Goal: Communication & Community: Answer question/provide support

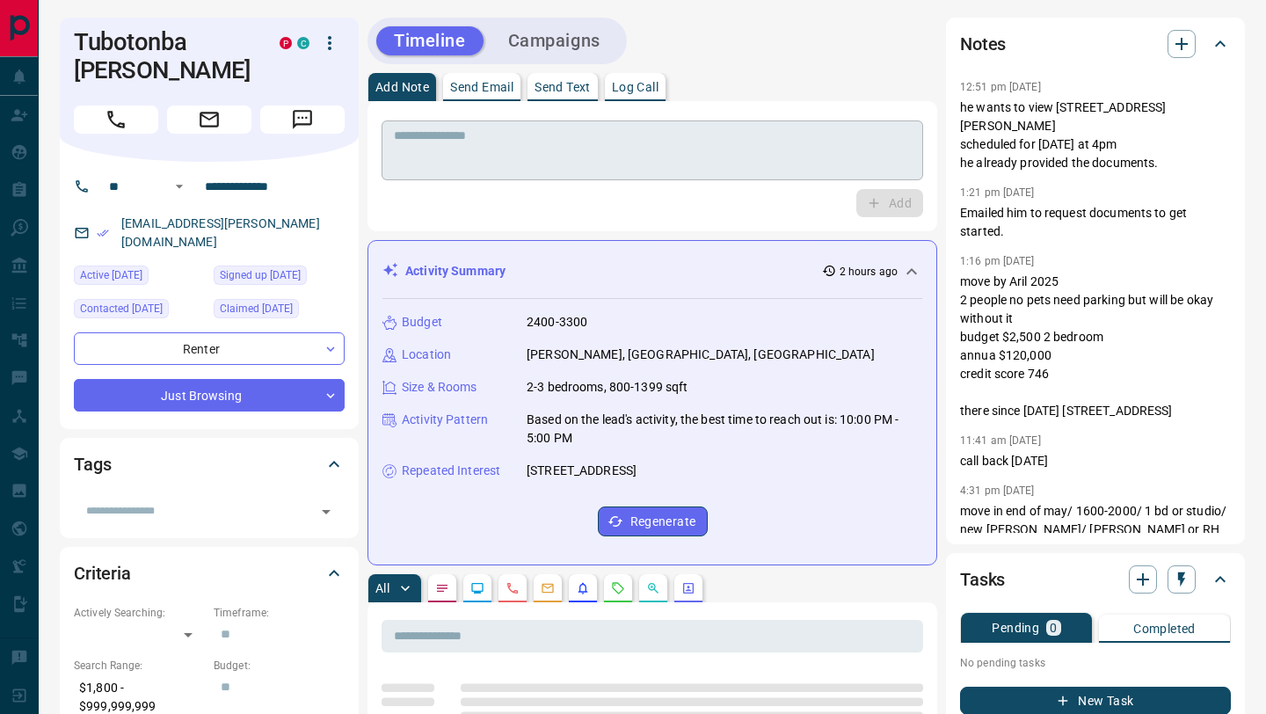
drag, startPoint x: 470, startPoint y: 142, endPoint x: 586, endPoint y: 101, distance: 123.2
click at [470, 142] on textarea at bounding box center [652, 150] width 517 height 45
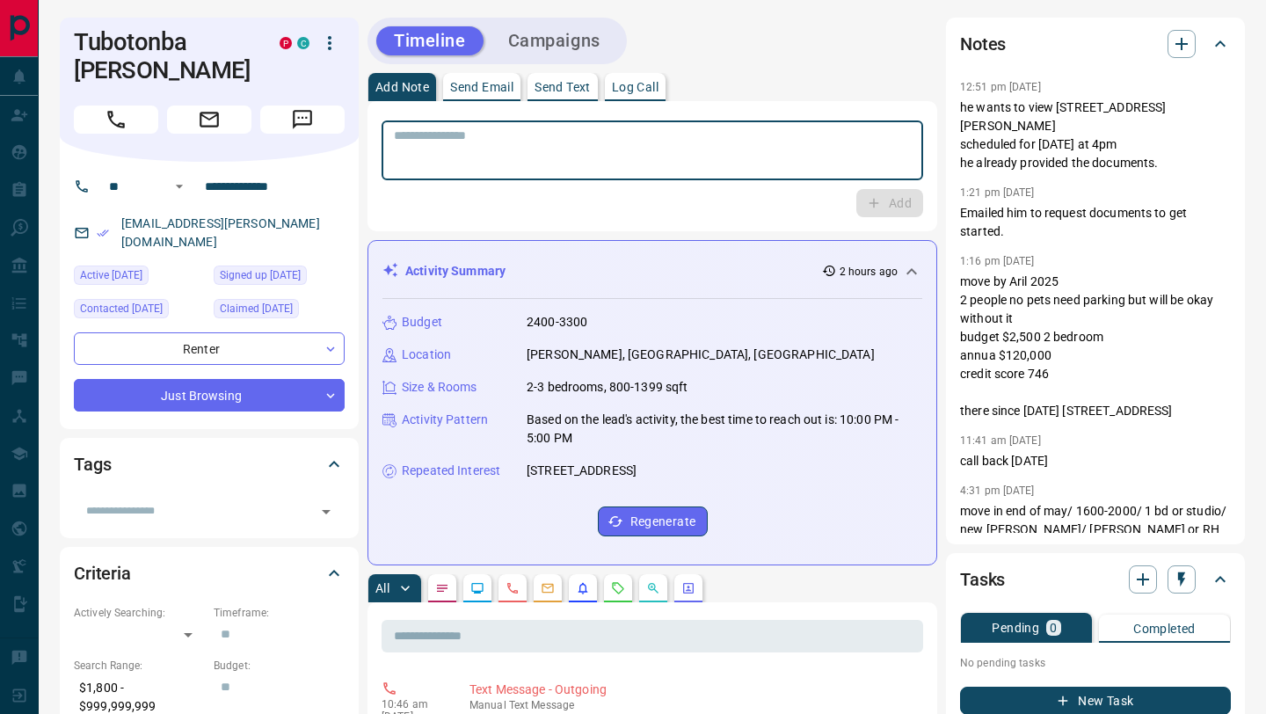
drag, startPoint x: 578, startPoint y: 84, endPoint x: 585, endPoint y: 105, distance: 21.4
click at [579, 85] on p "Send Text" at bounding box center [563, 87] width 56 height 12
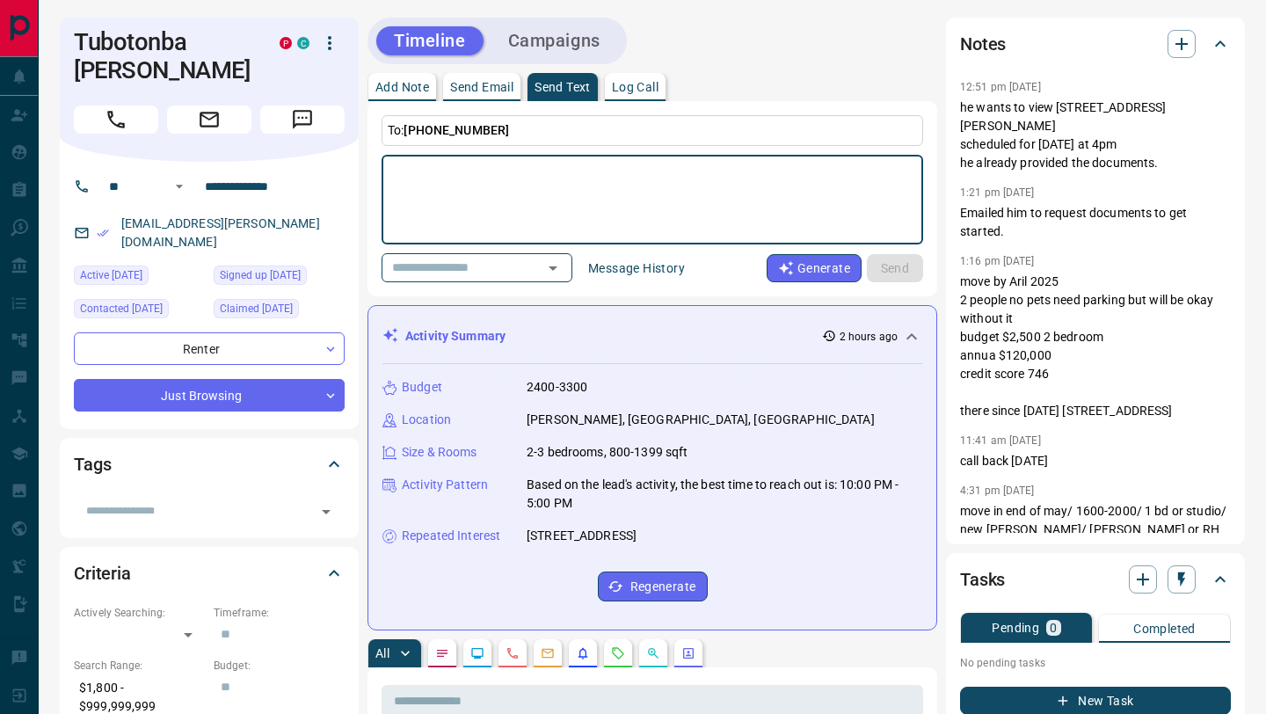
drag, startPoint x: 590, startPoint y: 136, endPoint x: 591, endPoint y: 167, distance: 30.8
click at [586, 144] on p "To: [PHONE_NUMBER]" at bounding box center [653, 130] width 542 height 31
drag, startPoint x: 591, startPoint y: 168, endPoint x: 601, endPoint y: 180, distance: 15.7
click at [592, 169] on textarea at bounding box center [652, 200] width 517 height 75
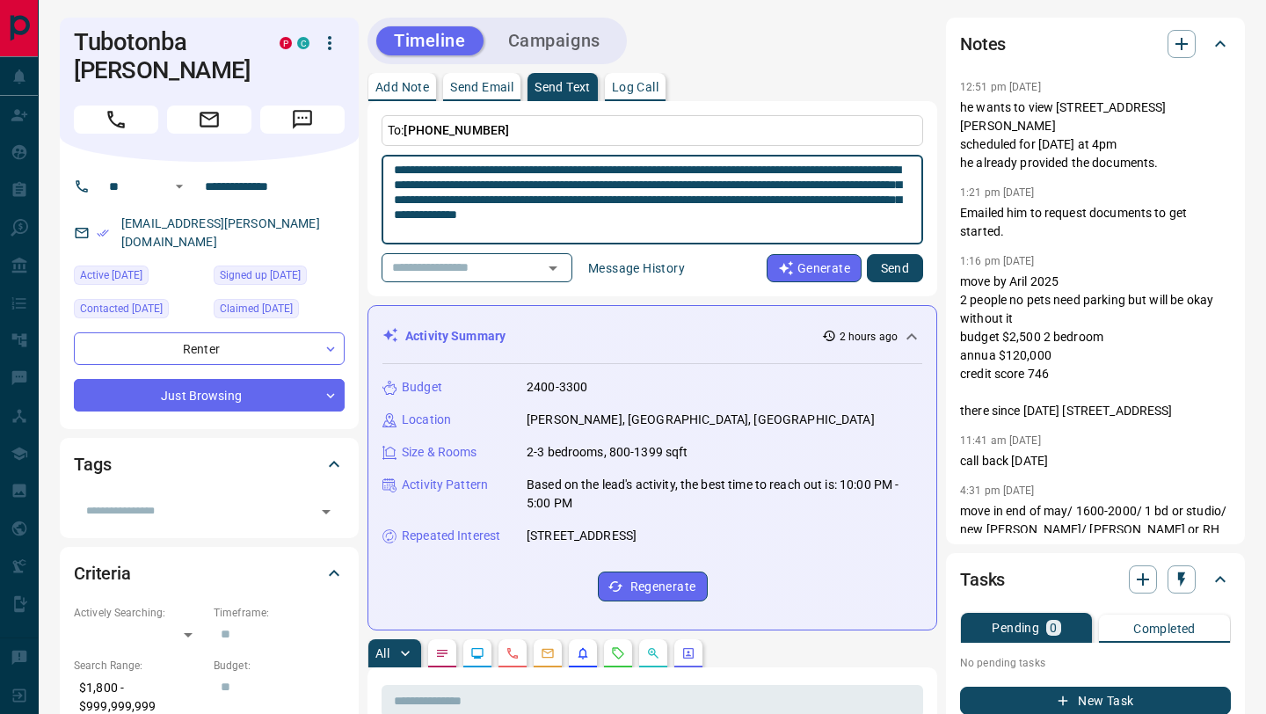
type textarea "**********"
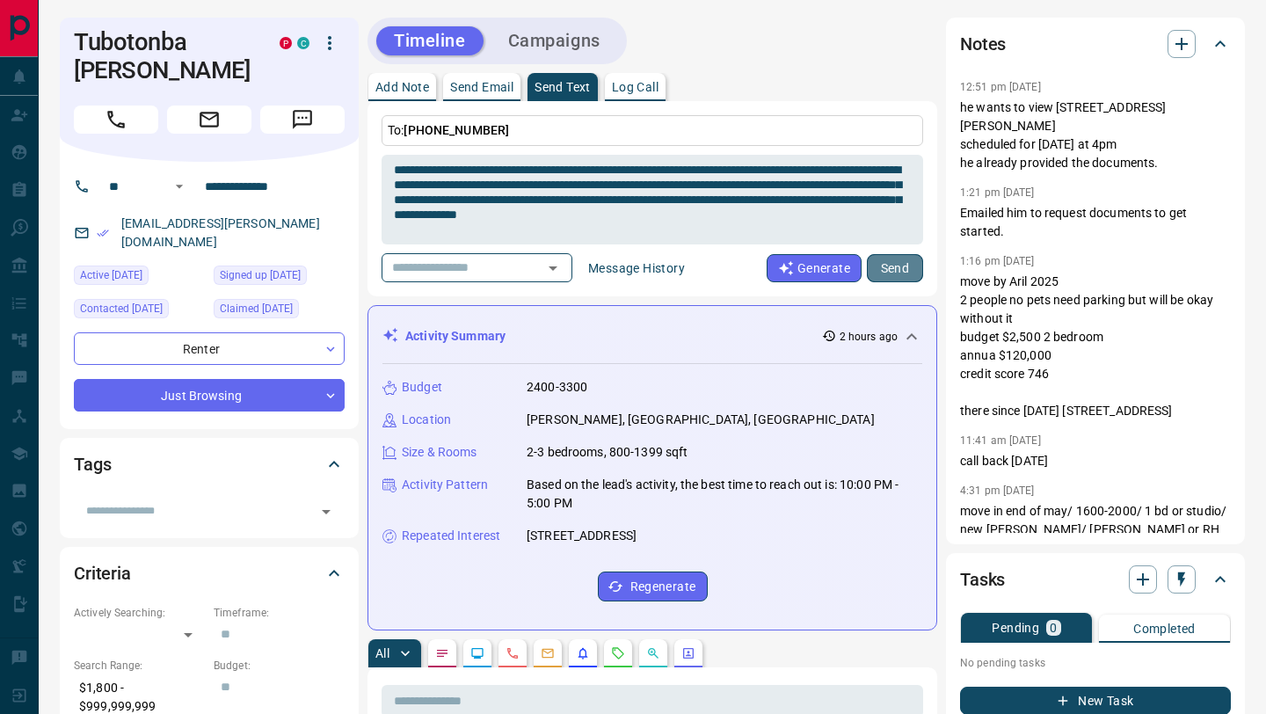
click at [900, 266] on button "Send" at bounding box center [895, 268] width 56 height 28
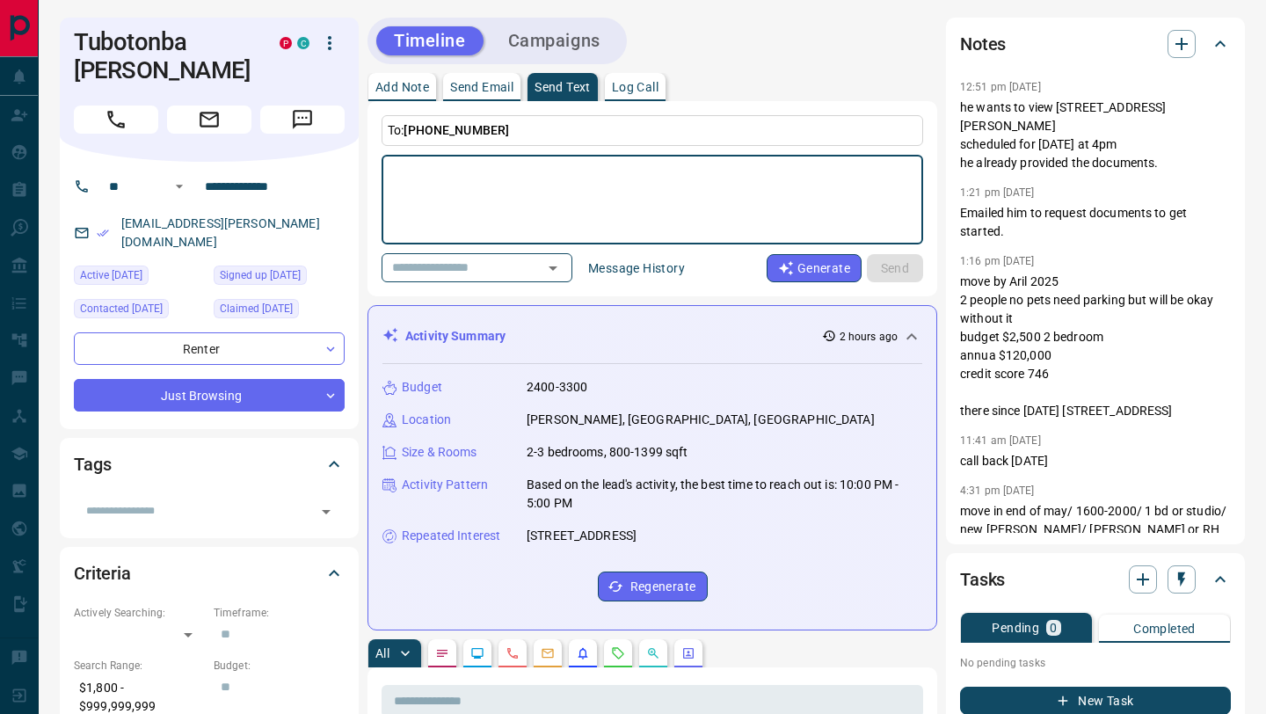
click at [613, 197] on textarea at bounding box center [652, 200] width 517 height 75
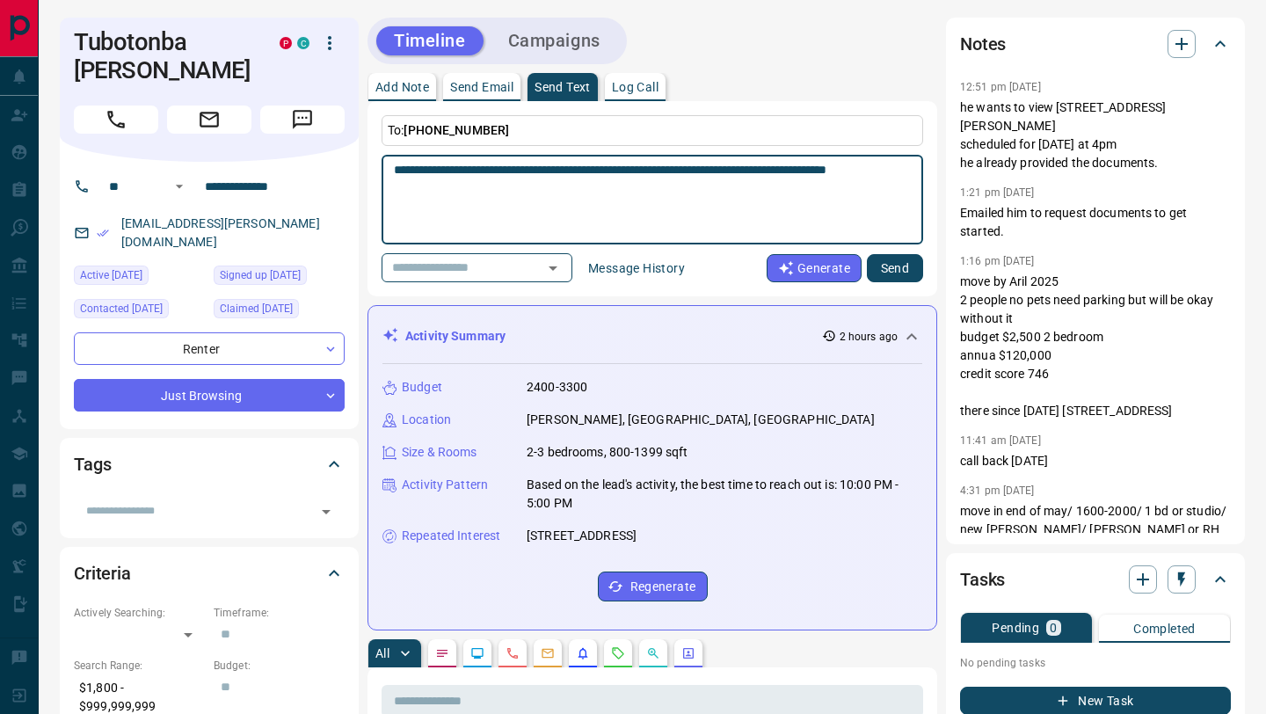
type textarea "**********"
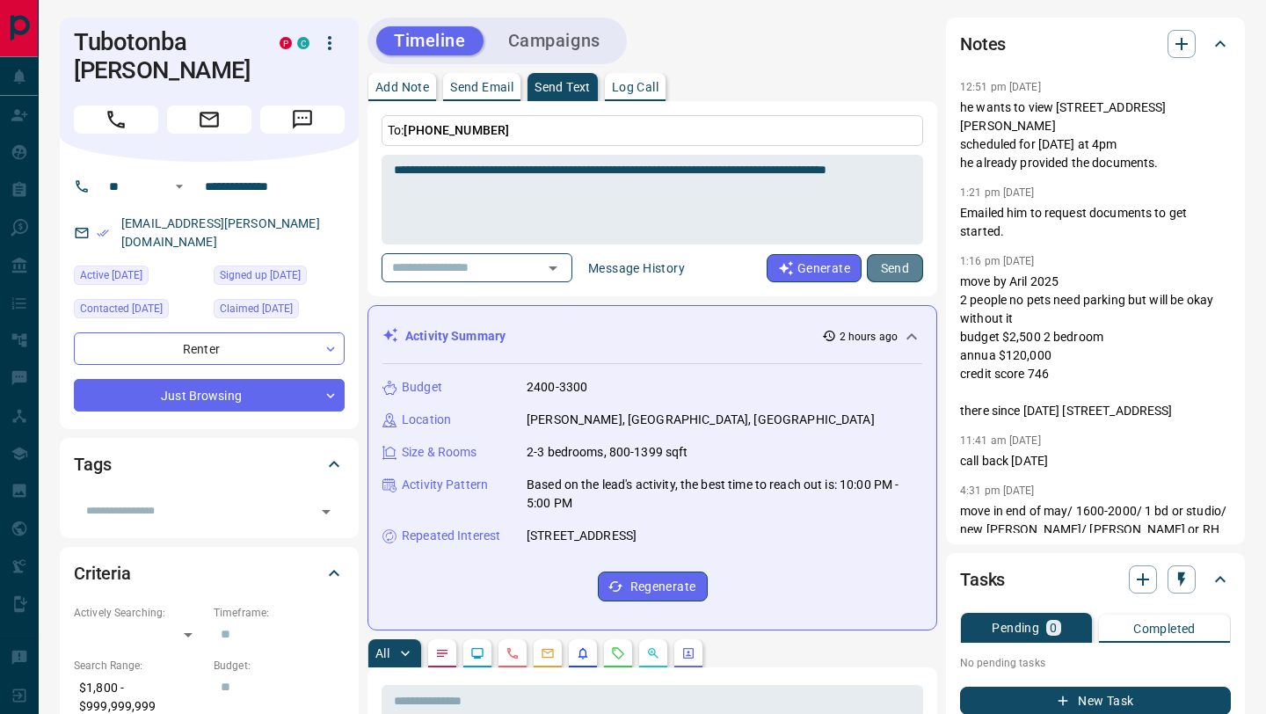
click at [891, 275] on button "Send" at bounding box center [895, 268] width 56 height 28
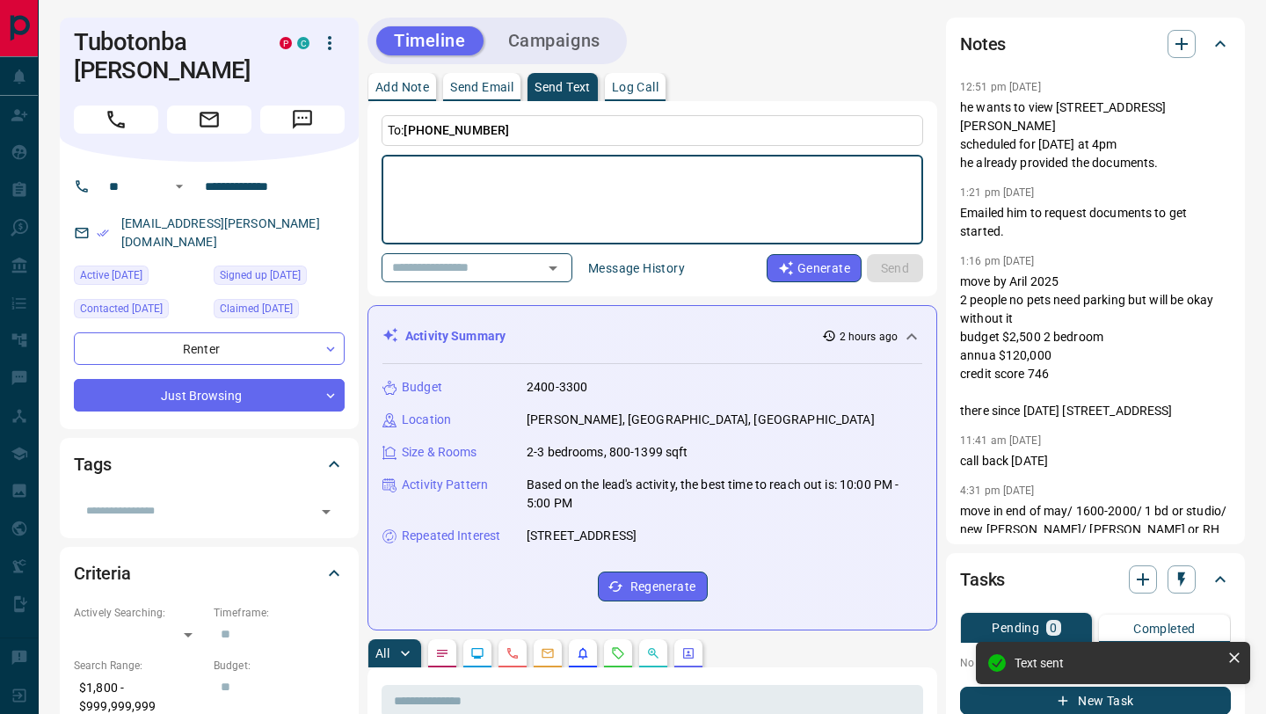
click at [707, 193] on textarea at bounding box center [652, 200] width 517 height 75
click at [524, 197] on textarea at bounding box center [652, 200] width 517 height 75
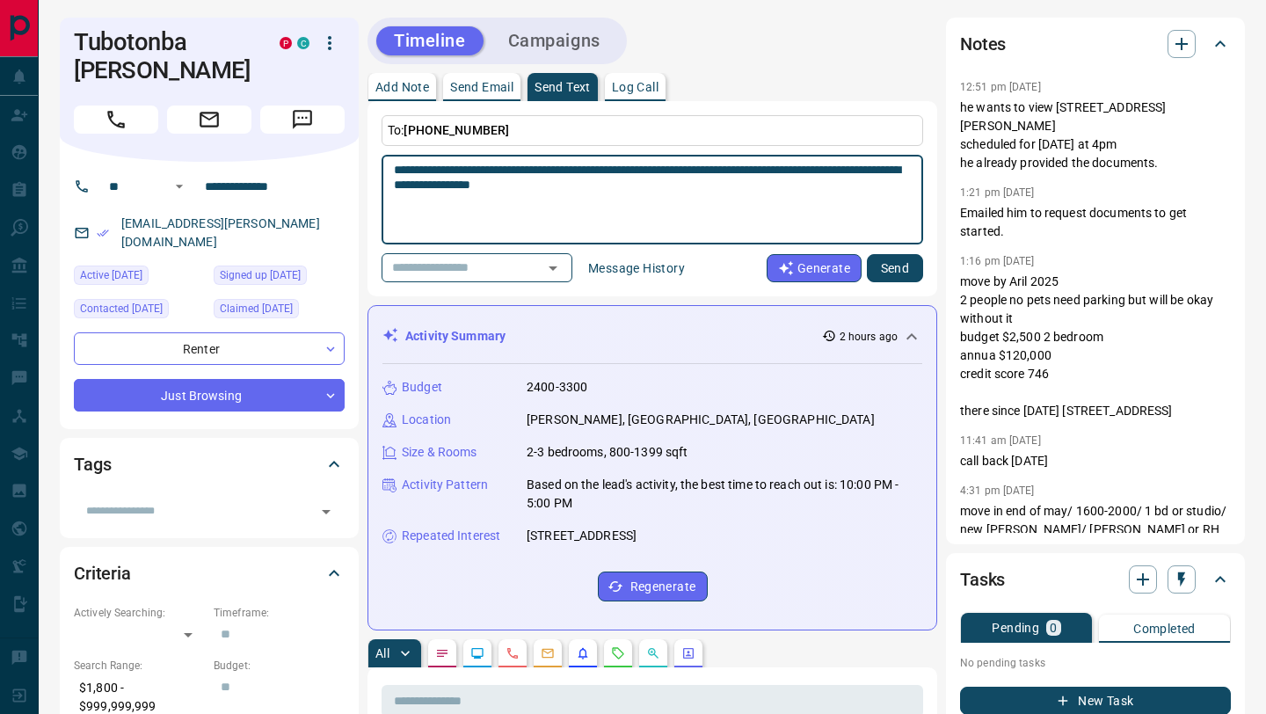
type textarea "**********"
click at [906, 271] on button "Send" at bounding box center [895, 268] width 56 height 28
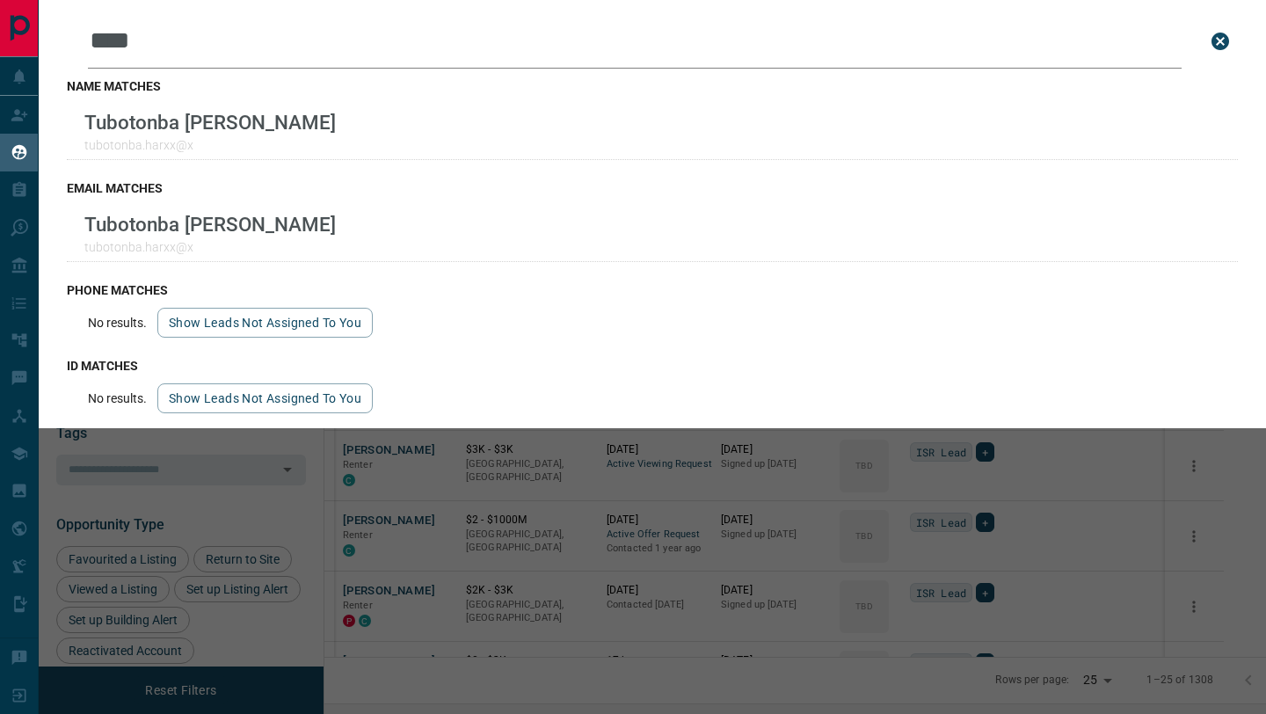
scroll to position [557, 934]
